Goal: Information Seeking & Learning: Learn about a topic

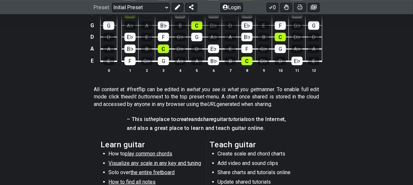
scroll to position [328, 0]
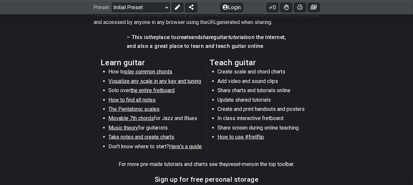
click at [132, 78] on span "Visualize any scale in any key and tuning" at bounding box center [155, 81] width 93 height 6
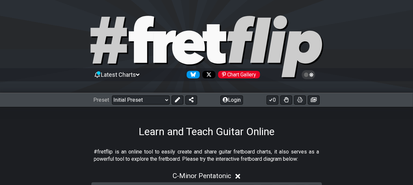
select select "/guitar-scales"
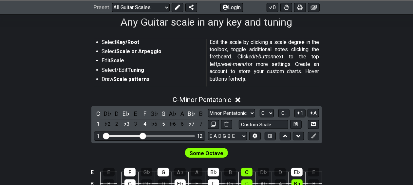
scroll to position [109, 0]
click at [251, 111] on select "Minor Pentatonic Root Minor Pentatonic Major Pentatonic Minor Blues Major Blues…" at bounding box center [231, 113] width 47 height 9
select select "Mixolydian b6"
click at [208, 109] on select "Minor Pentatonic Root Minor Pentatonic Major Pentatonic Minor Blues Major Blues…" at bounding box center [231, 113] width 47 height 9
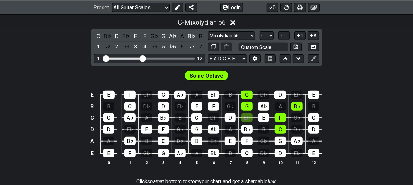
scroll to position [191, 0]
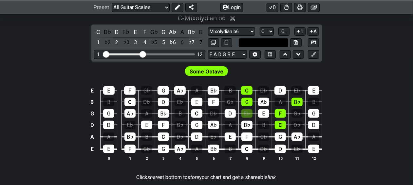
click at [275, 43] on input "text" at bounding box center [264, 42] width 50 height 9
click at [275, 43] on input "arpeggios" at bounding box center [264, 42] width 50 height 9
click at [275, 43] on input "arpeggio" at bounding box center [264, 42] width 50 height 9
type input "arpeggio"
click at [271, 30] on select "A♭ A A♯ B♭ B C C♯ D♭ D D♯ E♭ E F F♯ G♭ G G♯" at bounding box center [267, 31] width 14 height 9
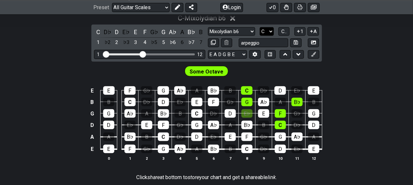
click at [260, 27] on select "A♭ A A♯ B♭ B C C♯ D♭ D D♯ E♭ E F F♯ G♭ G G♯" at bounding box center [267, 31] width 14 height 9
click at [265, 65] on div "Some Octave" at bounding box center [206, 70] width 413 height 16
click at [136, 31] on div "E" at bounding box center [135, 32] width 9 height 9
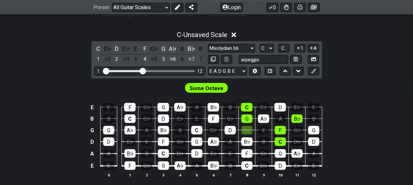
scroll to position [190, 0]
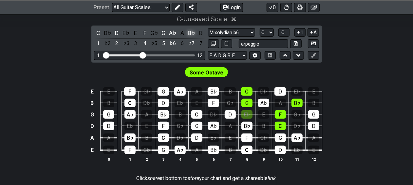
click at [191, 32] on div "B♭" at bounding box center [191, 33] width 9 height 9
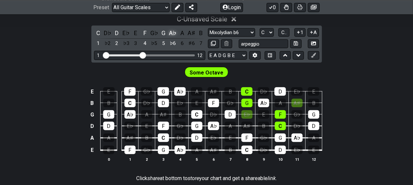
click at [173, 33] on div "A♭" at bounding box center [173, 33] width 9 height 9
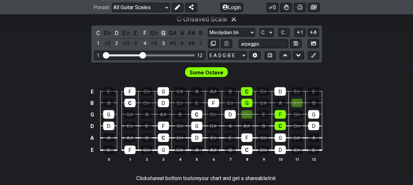
click at [163, 32] on div "G" at bounding box center [163, 33] width 9 height 9
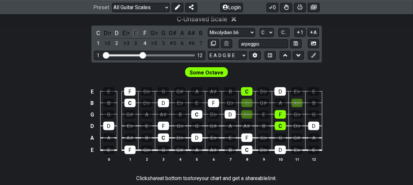
click at [136, 30] on div "E" at bounding box center [135, 33] width 9 height 9
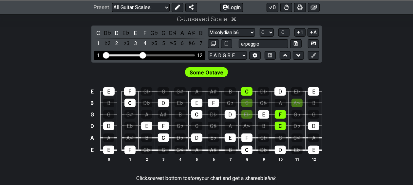
click at [155, 54] on div "Visible fret range" at bounding box center [149, 55] width 91 height 2
drag, startPoint x: 141, startPoint y: 53, endPoint x: 153, endPoint y: 55, distance: 12.6
click at [153, 55] on input "Visible fret range" at bounding box center [149, 55] width 93 height 0
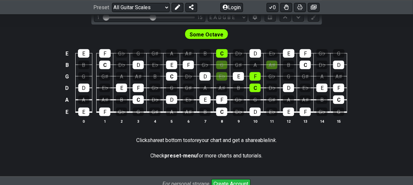
scroll to position [135, 0]
